Goal: Information Seeking & Learning: Learn about a topic

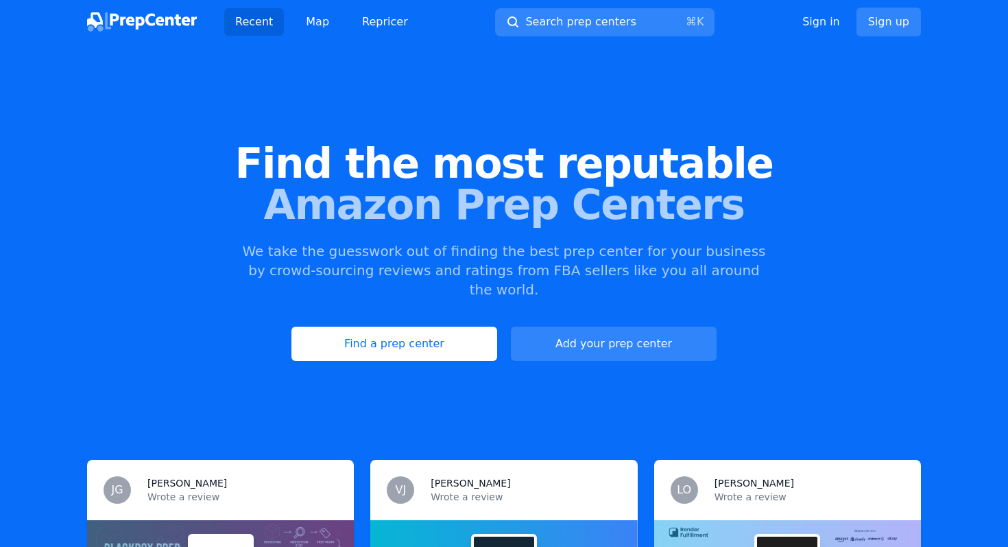
click at [372, 326] on link "Find a prep center" at bounding box center [394, 343] width 206 height 34
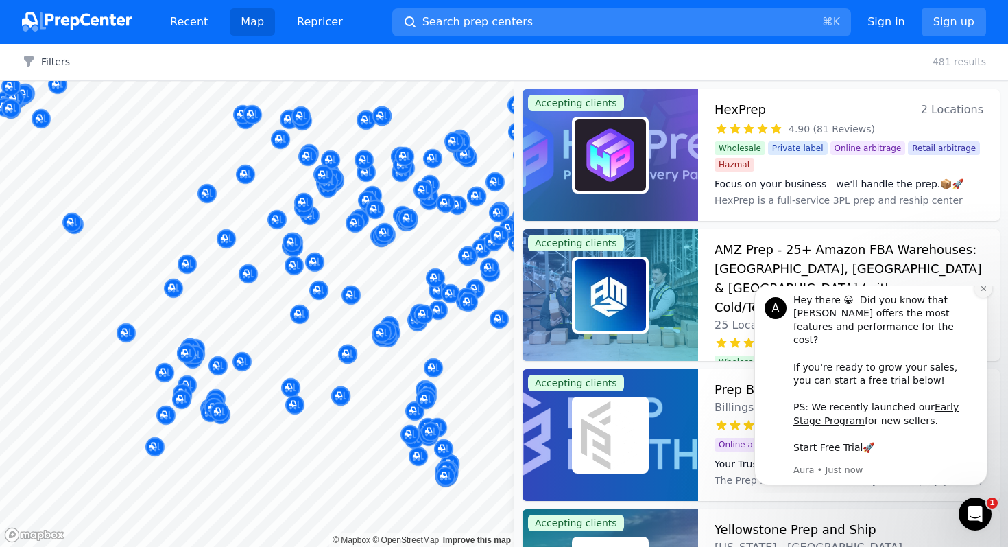
click at [981, 292] on icon "Dismiss notification" at bounding box center [984, 289] width 8 height 8
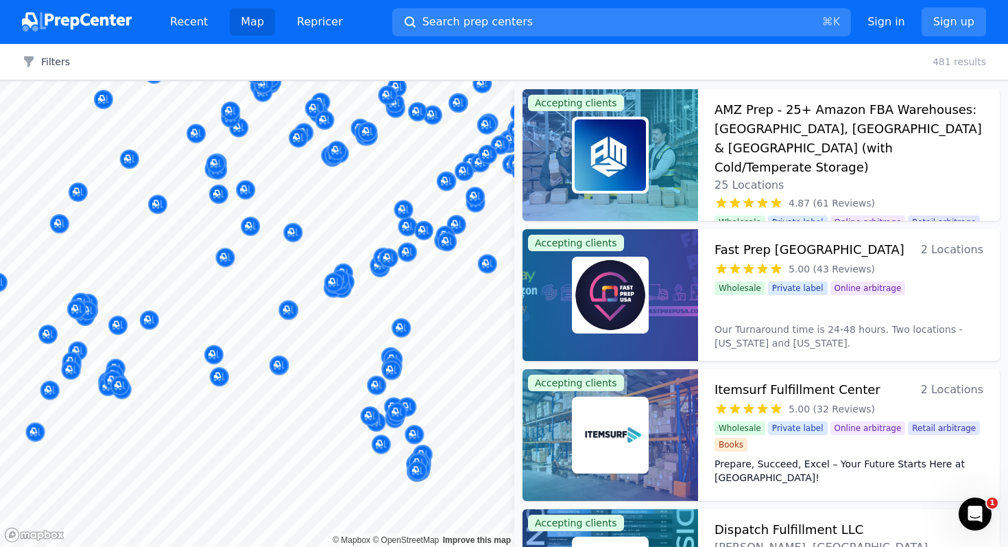
click at [326, 445] on body "Recent Map Repricer Search prep centers ⌘ K Open main menu Sign in Sign up Filt…" at bounding box center [504, 273] width 1008 height 547
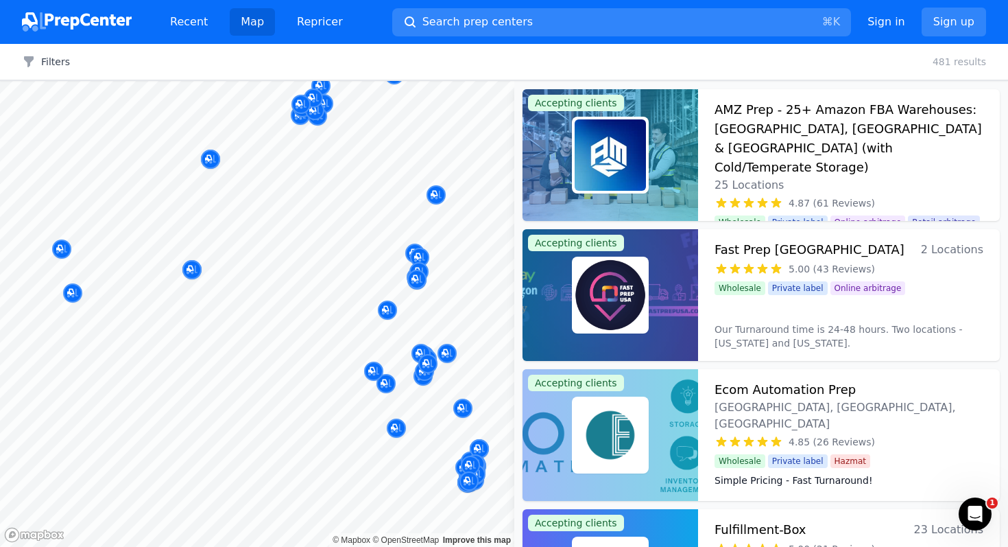
click at [363, 421] on div at bounding box center [409, 419] width 263 height 11
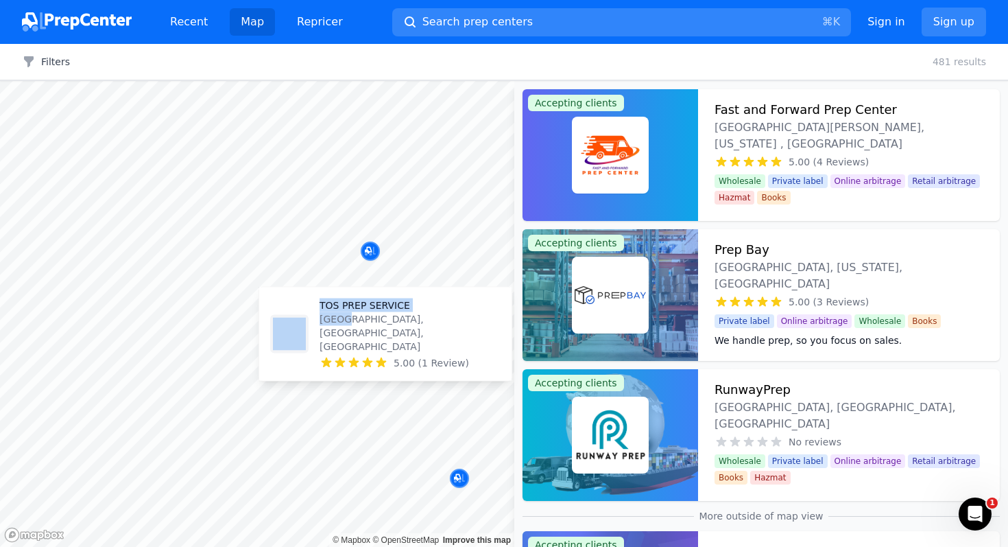
drag, startPoint x: 387, startPoint y: 428, endPoint x: 344, endPoint y: 357, distance: 82.8
click at [344, 353] on body "Recent Map Repricer Search prep centers ⌘ K Open main menu Sign in Sign up Filt…" at bounding box center [504, 273] width 1008 height 547
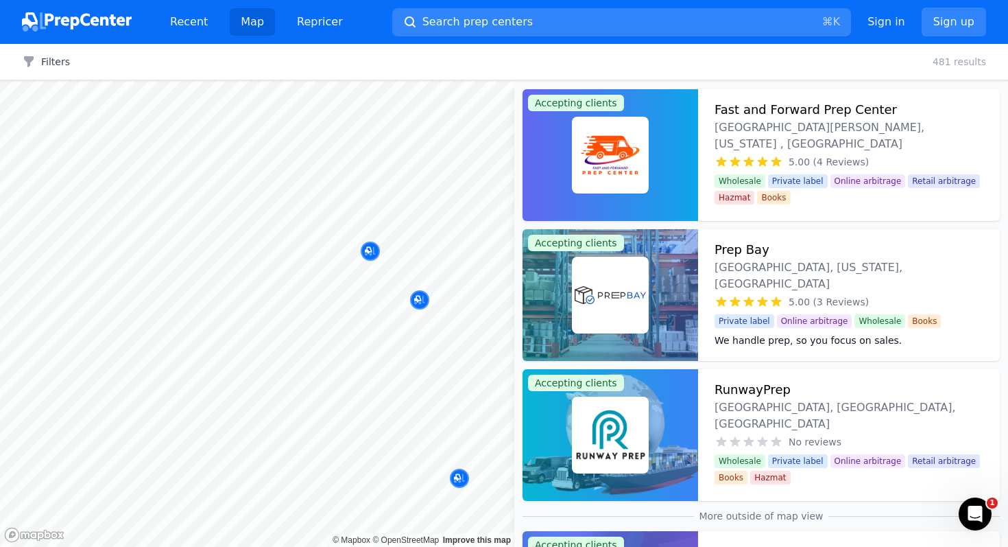
drag, startPoint x: 379, startPoint y: 444, endPoint x: 377, endPoint y: 427, distance: 17.3
click at [377, 427] on body "Recent Map Repricer Search prep centers ⌘ K Open main menu Sign in Sign up Filt…" at bounding box center [504, 273] width 1008 height 547
click at [367, 384] on div at bounding box center [385, 383] width 263 height 11
click at [381, 381] on div at bounding box center [363, 376] width 263 height 11
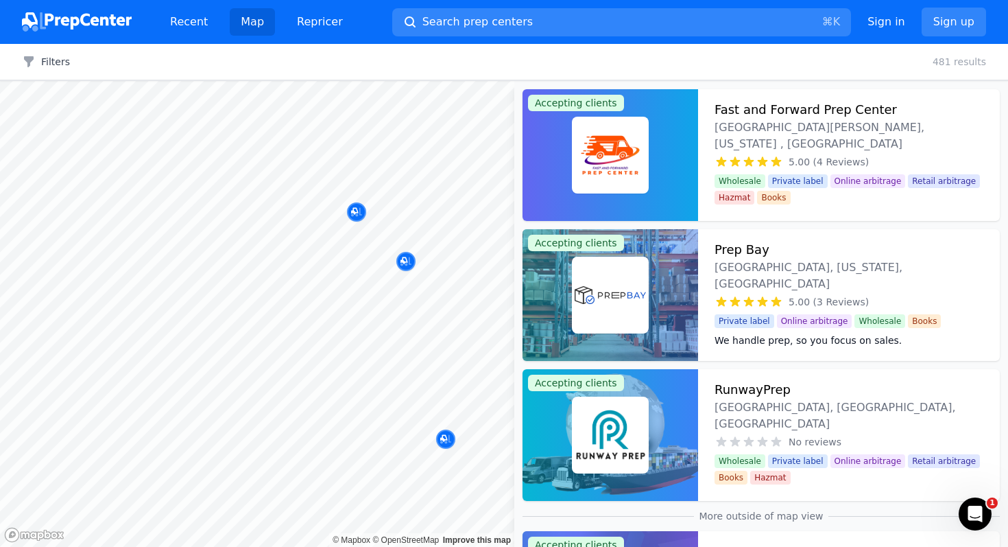
click at [381, 381] on div at bounding box center [363, 376] width 263 height 11
click at [397, 291] on body "Recent Map Repricer Search prep centers ⌘ K Open main menu Sign in Sign up Filt…" at bounding box center [504, 273] width 1008 height 547
click at [788, 155] on div "5.00 (4 Reviews)" at bounding box center [849, 162] width 269 height 14
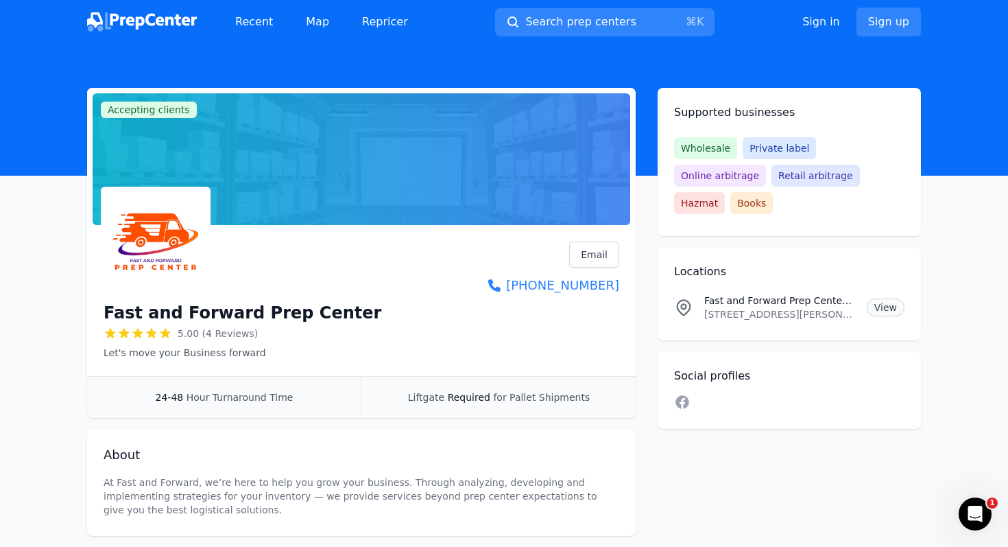
click at [887, 298] on link "View" at bounding box center [886, 307] width 38 height 18
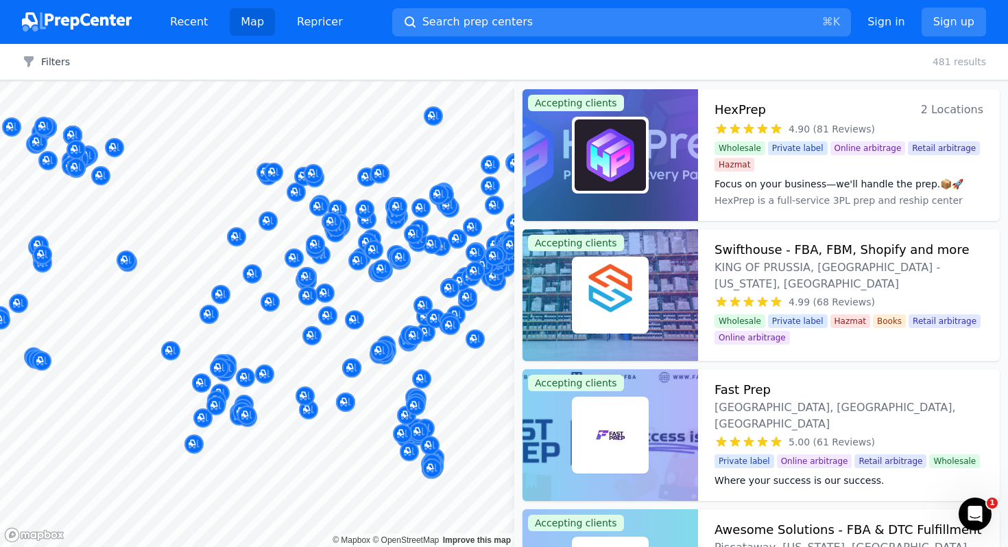
click at [398, 457] on div at bounding box center [425, 454] width 263 height 11
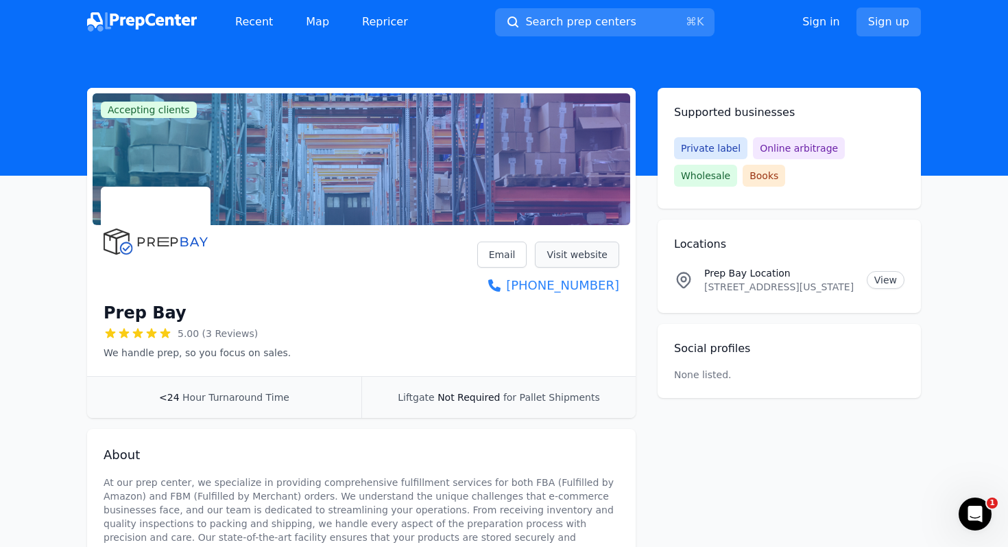
click at [557, 254] on link "Visit website" at bounding box center [577, 254] width 84 height 26
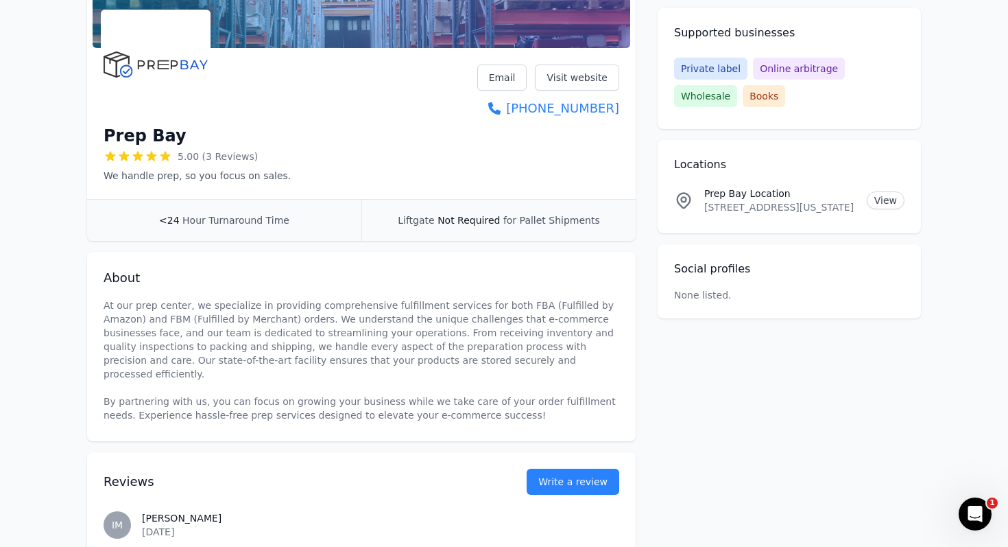
scroll to position [183, 0]
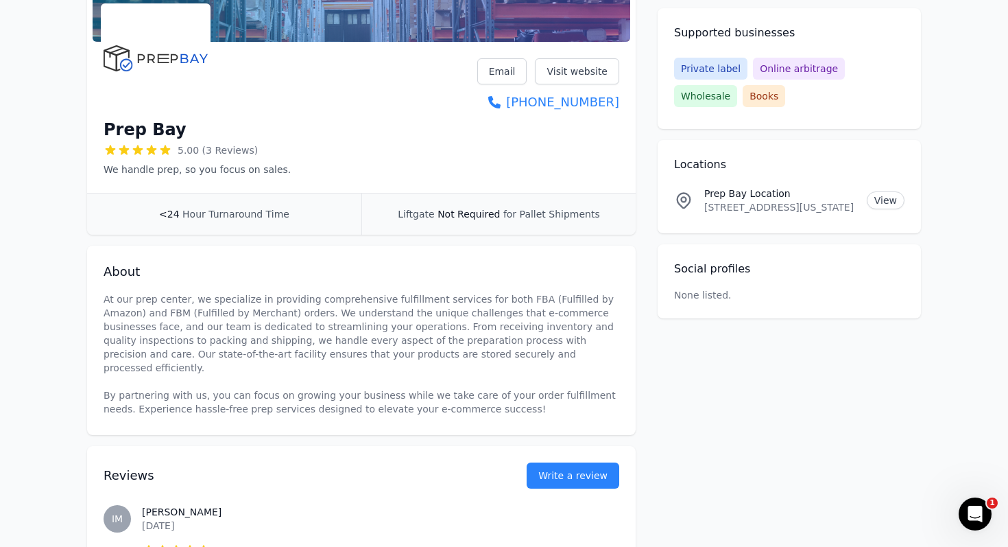
click at [720, 206] on p "[STREET_ADDRESS][US_STATE]" at bounding box center [780, 207] width 152 height 14
click at [720, 206] on p "5806 N 53rd St, Tampa, Florida, 33610, US" at bounding box center [780, 207] width 152 height 14
click at [879, 195] on link "View" at bounding box center [886, 200] width 38 height 18
